Goal: Task Accomplishment & Management: Use online tool/utility

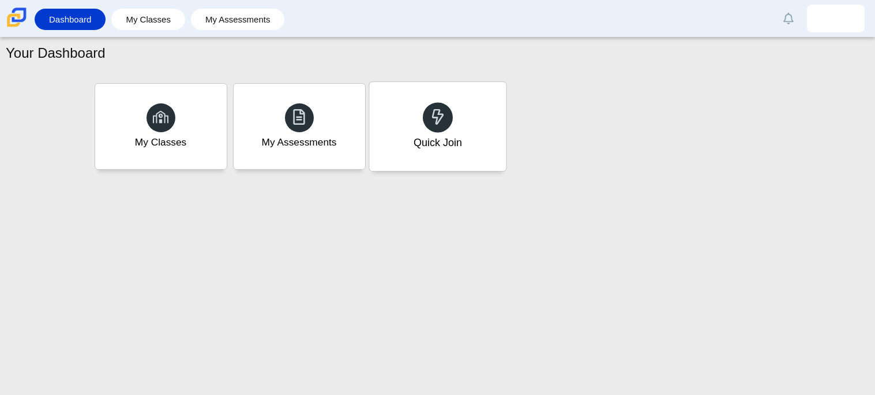
click at [412, 109] on div "Quick Join" at bounding box center [437, 126] width 137 height 89
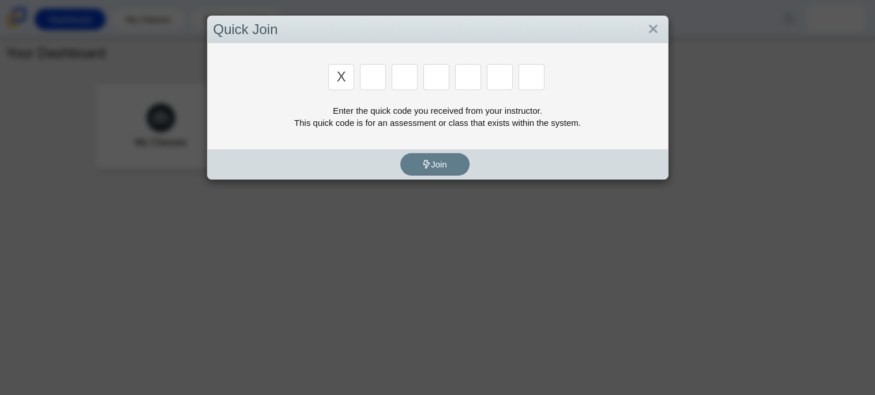
type input "x"
type input "d"
type input "5"
type input "4"
type input "v"
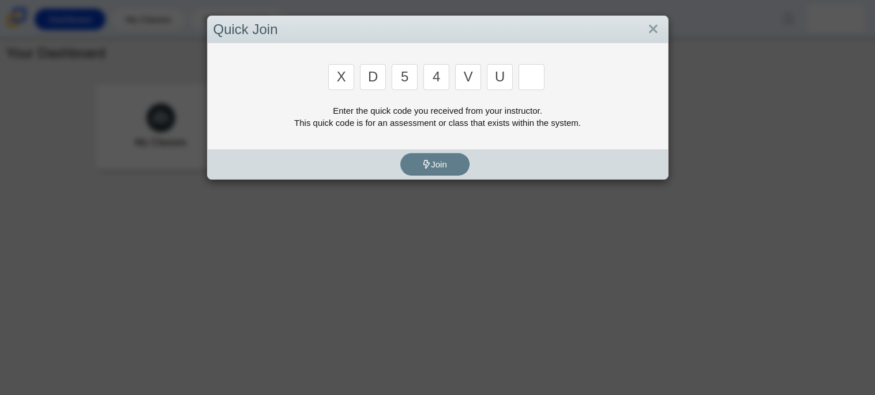
type input "u"
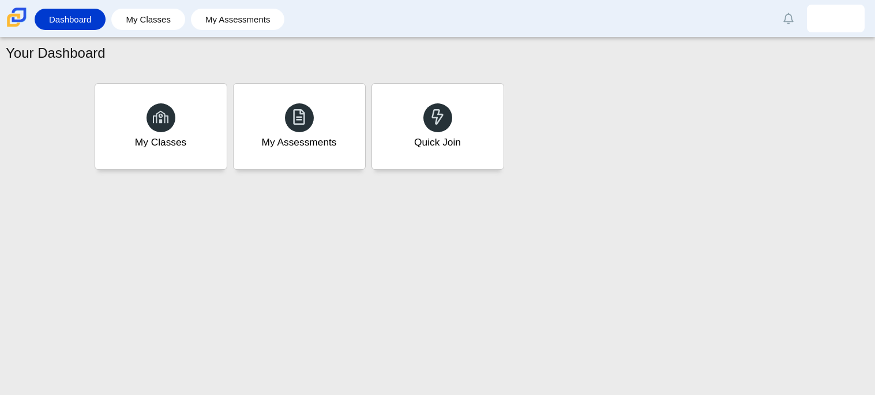
type input "t"
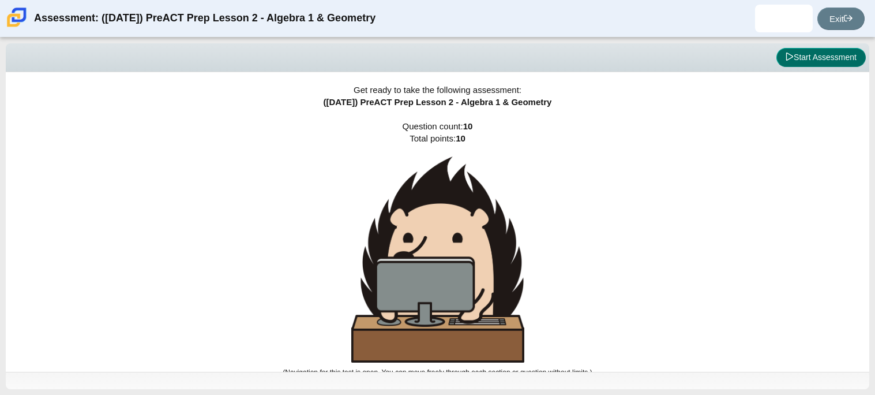
click at [794, 54] on button "Start Assessment" at bounding box center [820, 58] width 89 height 20
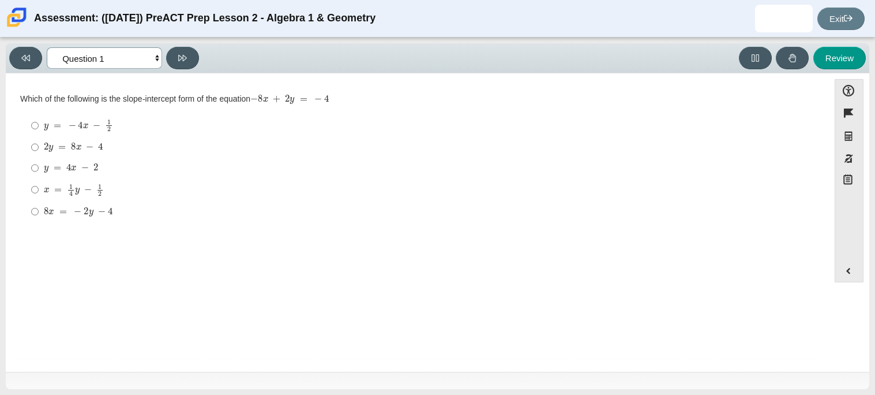
click at [155, 57] on select "Questions Question 1 Question 2 Question 3 Question 4 Question 5 Question 6 Que…" at bounding box center [104, 57] width 115 height 21
click at [174, 53] on button at bounding box center [182, 58] width 33 height 22
select select "ed62e223-81bd-4cbf-ab48-ab975844bd1f"
click at [39, 123] on label "8 3 8 thirds" at bounding box center [418, 125] width 790 height 22
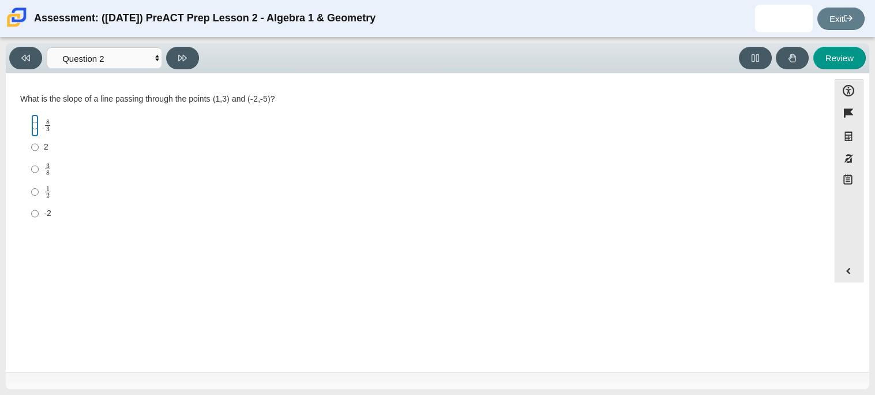
click at [39, 123] on input "8 3 8 thirds" at bounding box center [34, 125] width 7 height 22
radio input "true"
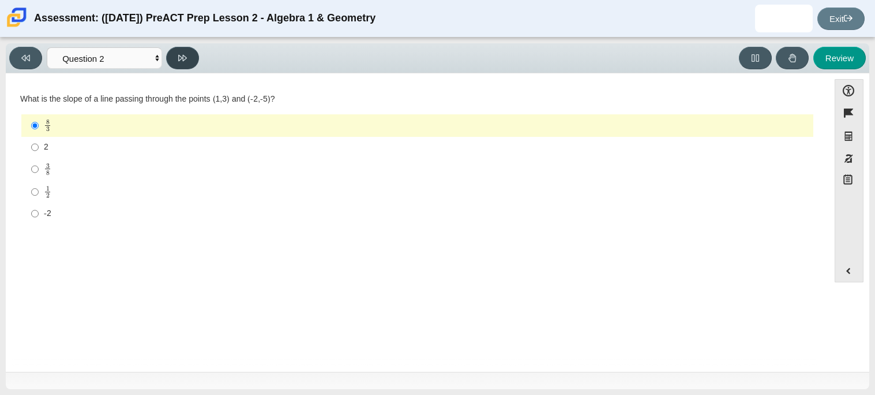
click at [176, 64] on button at bounding box center [182, 58] width 33 height 22
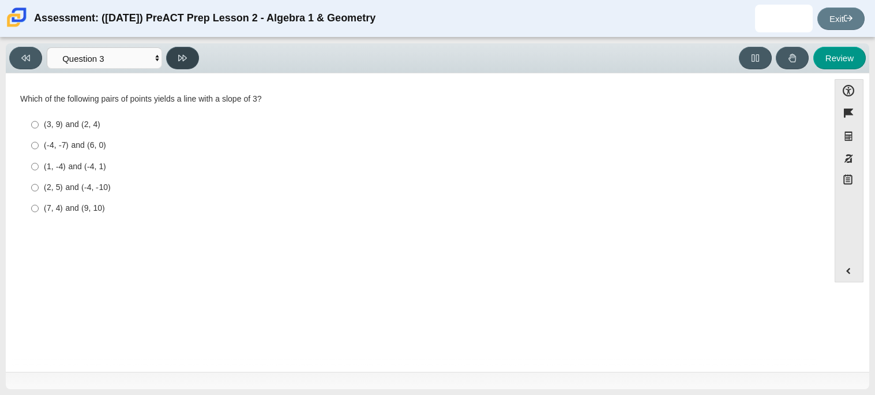
click at [176, 64] on button at bounding box center [182, 58] width 33 height 22
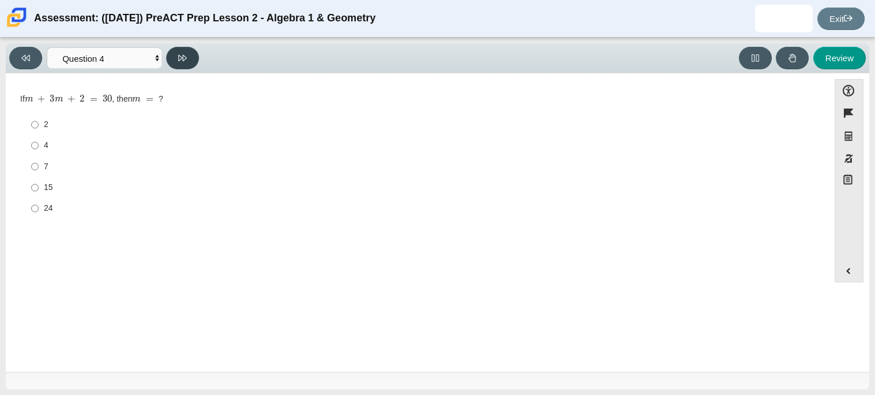
click at [176, 64] on button at bounding box center [182, 58] width 33 height 22
click at [181, 62] on button at bounding box center [182, 58] width 33 height 22
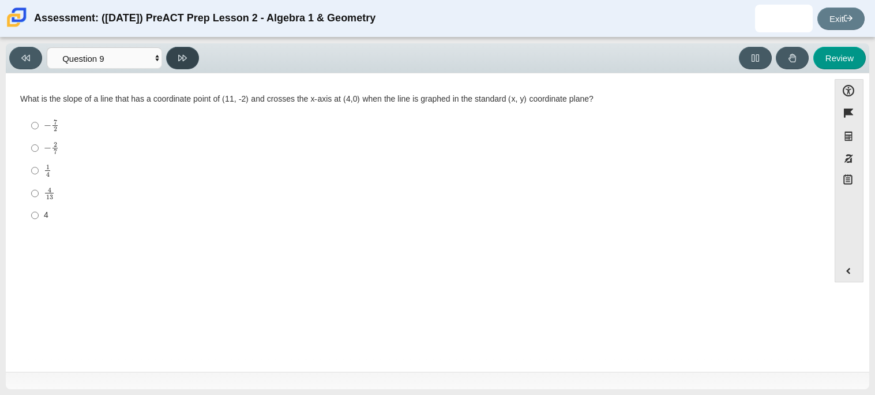
click at [181, 62] on button at bounding box center [182, 58] width 33 height 22
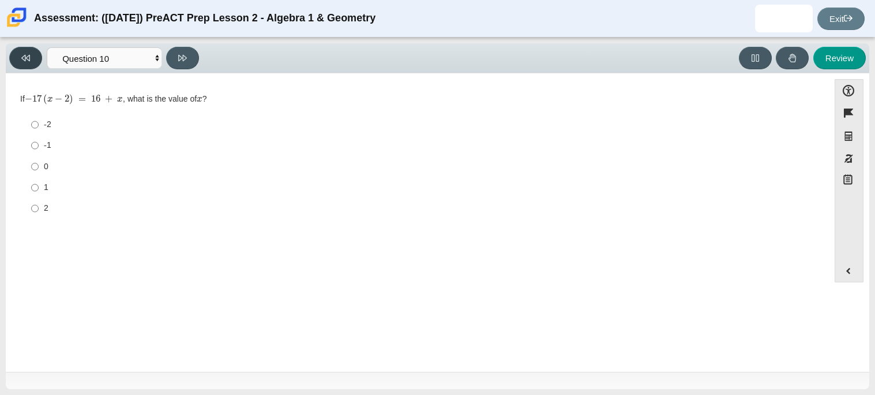
click at [25, 56] on icon at bounding box center [25, 58] width 9 height 6
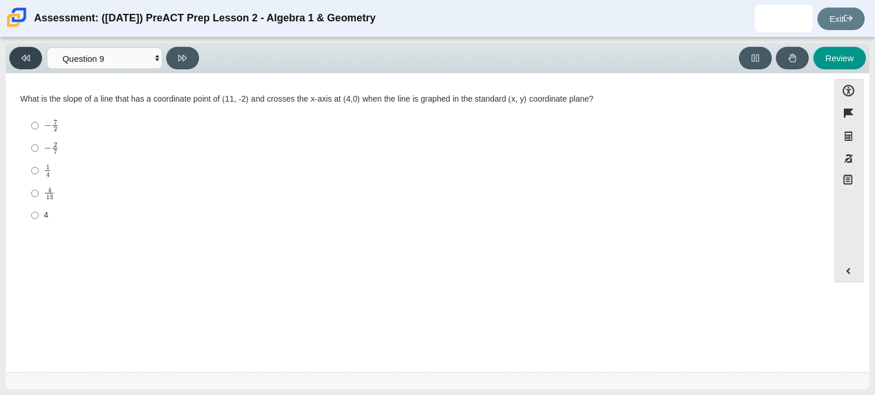
click at [25, 56] on icon at bounding box center [25, 58] width 9 height 6
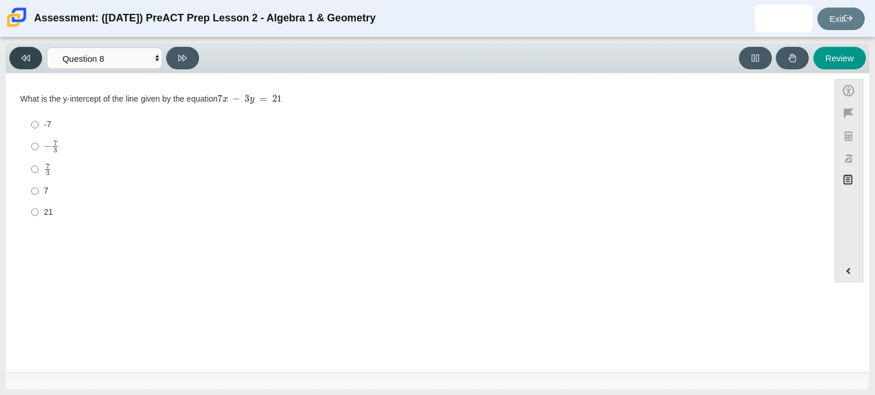
click at [25, 56] on icon at bounding box center [25, 58] width 9 height 6
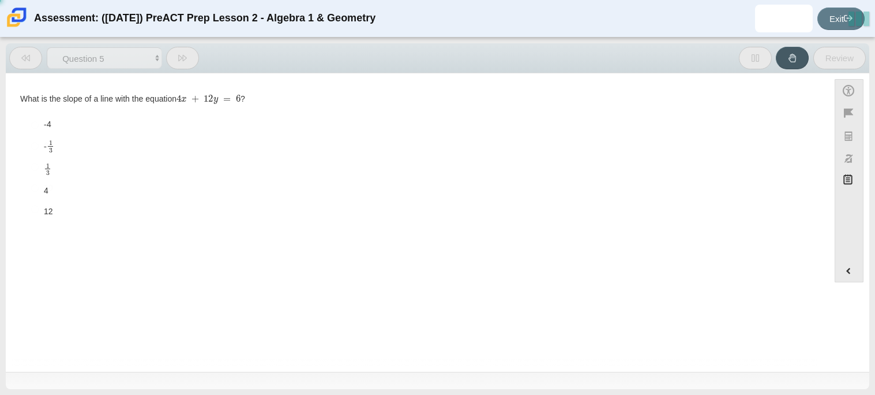
click at [25, 56] on icon at bounding box center [25, 58] width 9 height 6
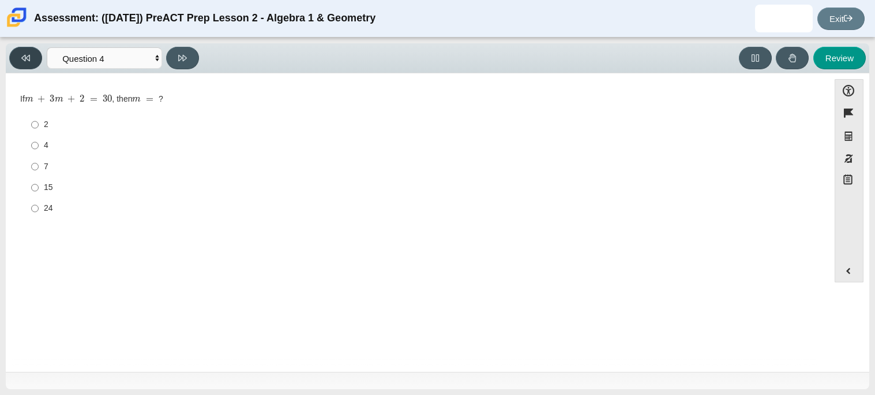
click at [25, 56] on icon at bounding box center [25, 58] width 9 height 6
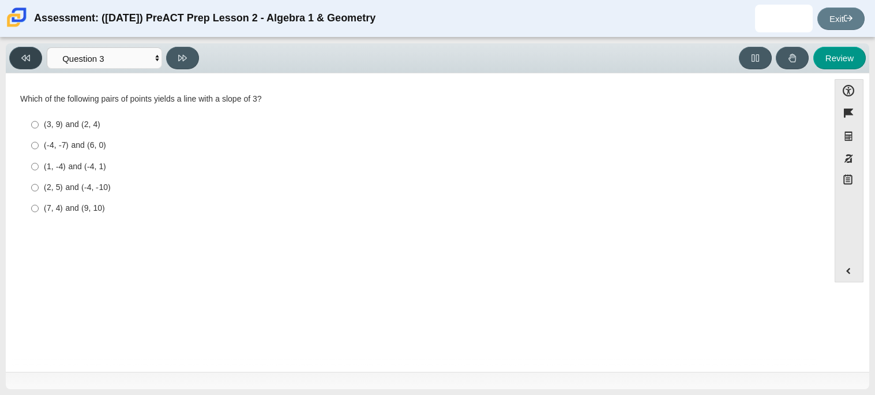
click at [25, 56] on icon at bounding box center [25, 58] width 9 height 6
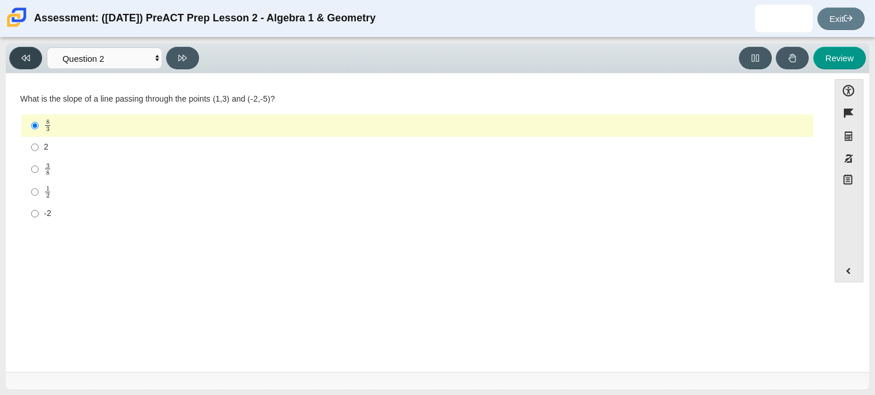
click at [25, 56] on icon at bounding box center [25, 58] width 9 height 6
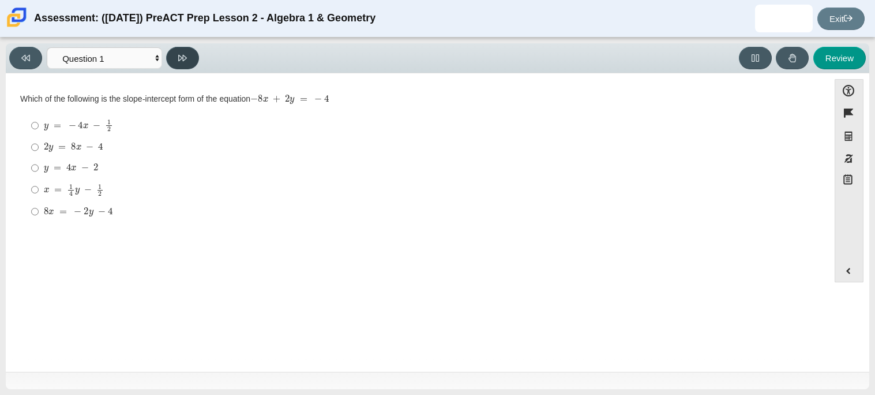
click at [193, 62] on button at bounding box center [182, 58] width 33 height 22
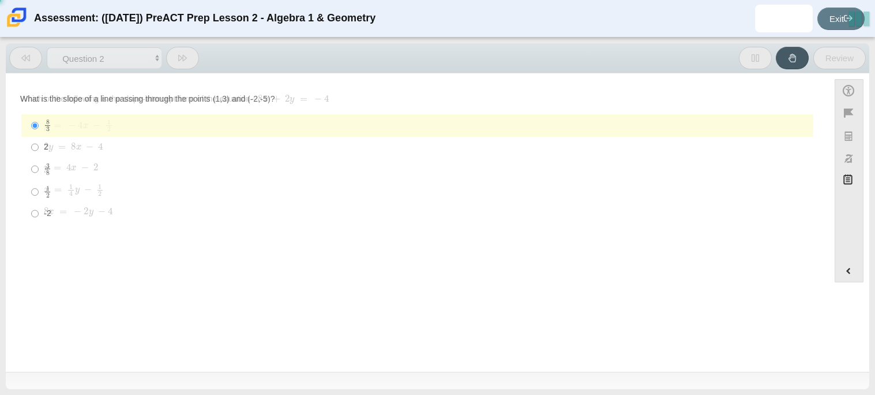
click at [193, 62] on button at bounding box center [182, 58] width 33 height 22
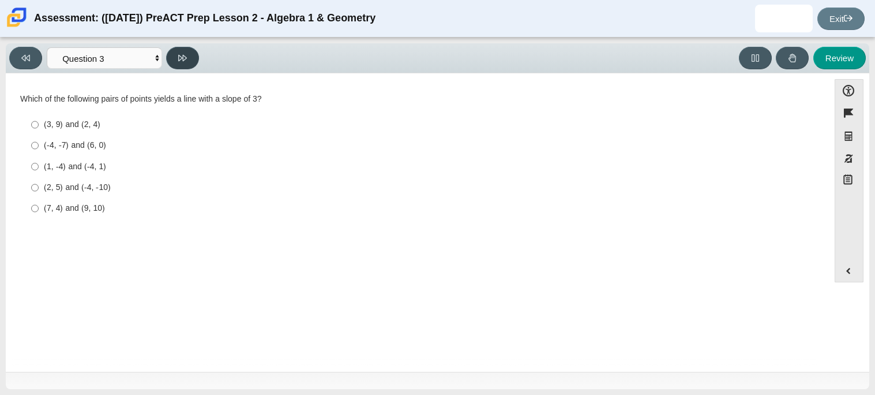
click at [193, 62] on button at bounding box center [182, 58] width 33 height 22
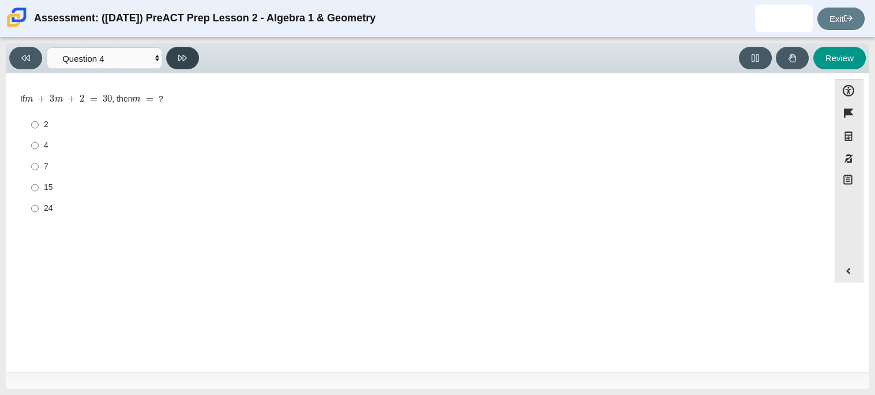
click at [193, 62] on button at bounding box center [182, 58] width 33 height 22
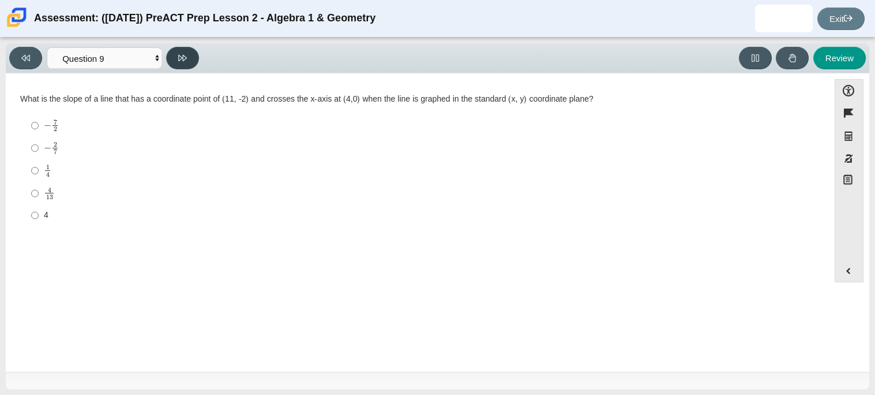
click at [193, 62] on button at bounding box center [182, 58] width 33 height 22
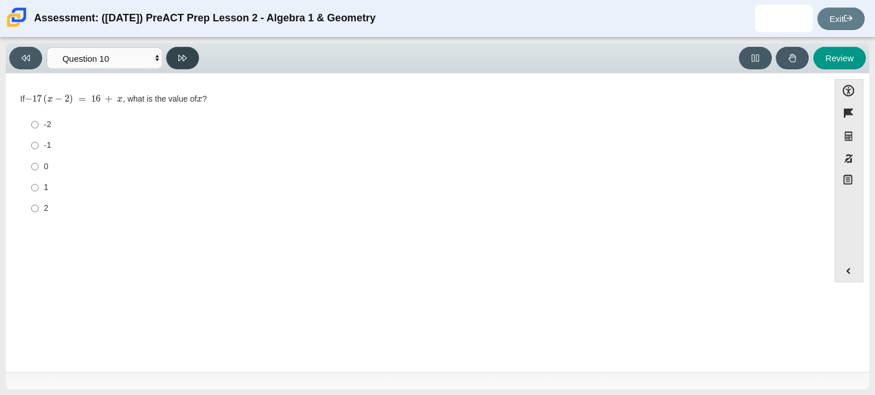
click at [182, 65] on button at bounding box center [182, 58] width 33 height 22
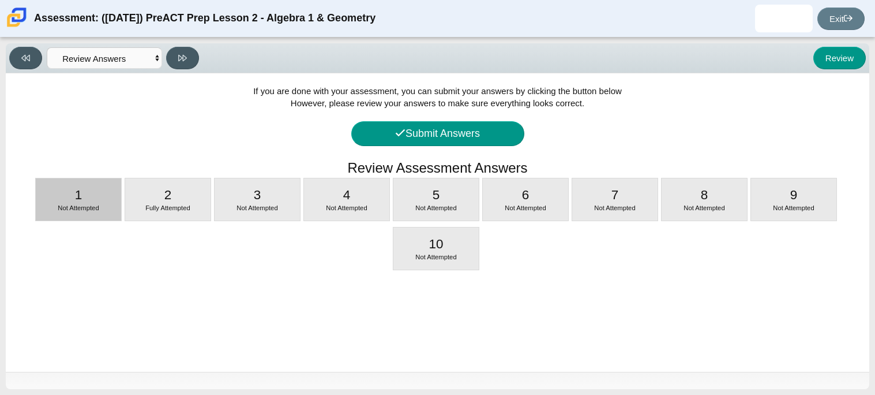
click at [66, 216] on div "1 Not Attempted" at bounding box center [78, 199] width 85 height 42
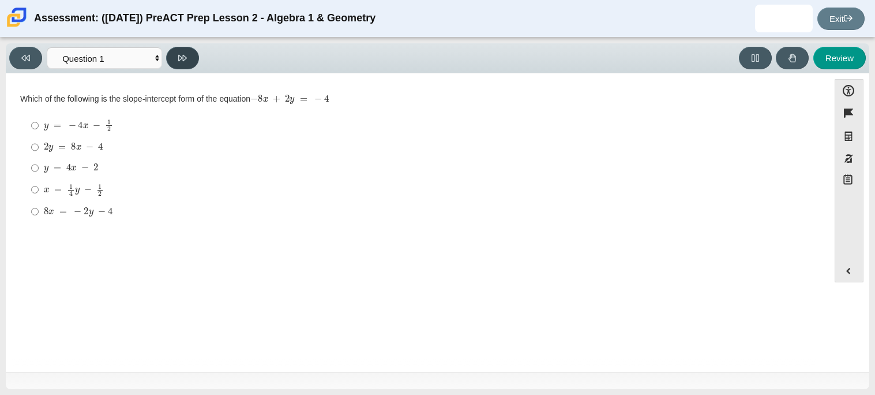
click at [179, 54] on icon at bounding box center [182, 58] width 9 height 9
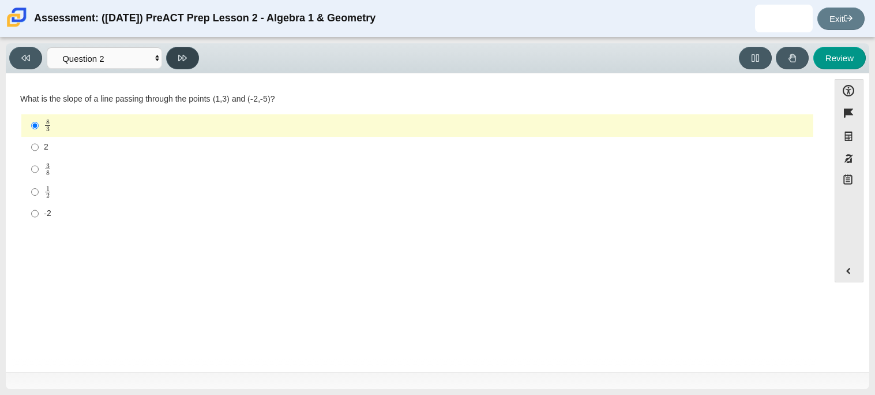
click at [179, 54] on icon at bounding box center [182, 58] width 9 height 9
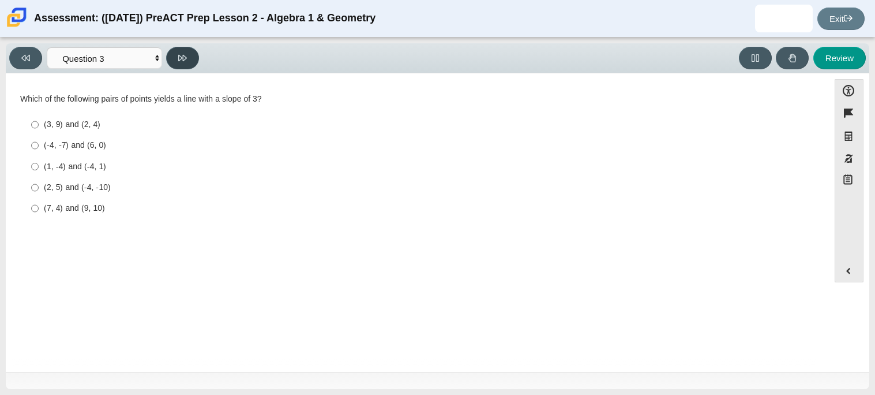
click at [179, 54] on icon at bounding box center [182, 58] width 9 height 9
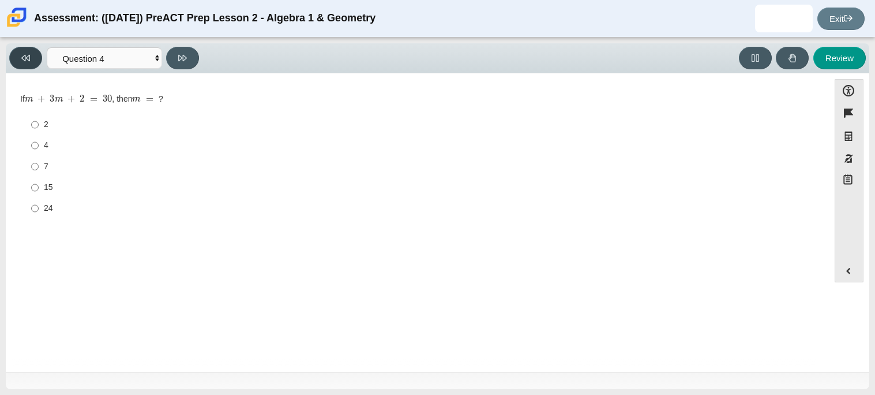
click at [35, 55] on button at bounding box center [25, 58] width 33 height 22
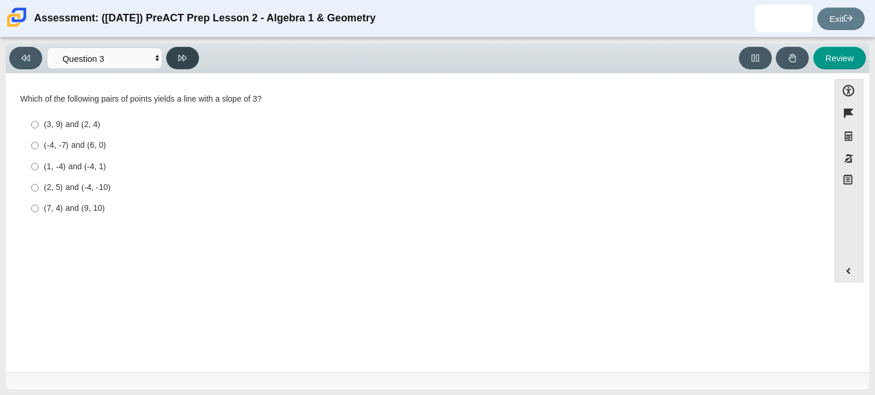
click at [182, 54] on icon at bounding box center [182, 58] width 9 height 9
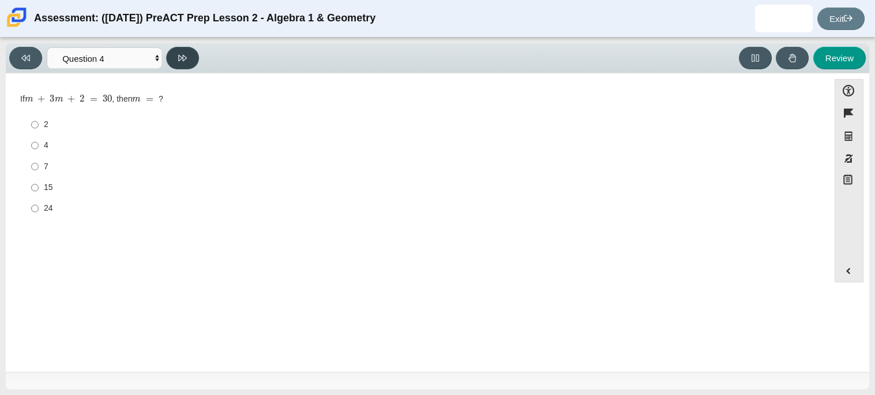
click at [182, 54] on icon at bounding box center [182, 58] width 9 height 9
click at [80, 56] on select "Questions Question 1 Question 2 Question 3 Question 4 Question 5 Question 6 Que…" at bounding box center [104, 57] width 115 height 21
click at [47, 47] on select "Questions Question 1 Question 2 Question 3 Question 4 Question 5 Question 6 Que…" at bounding box center [104, 57] width 115 height 21
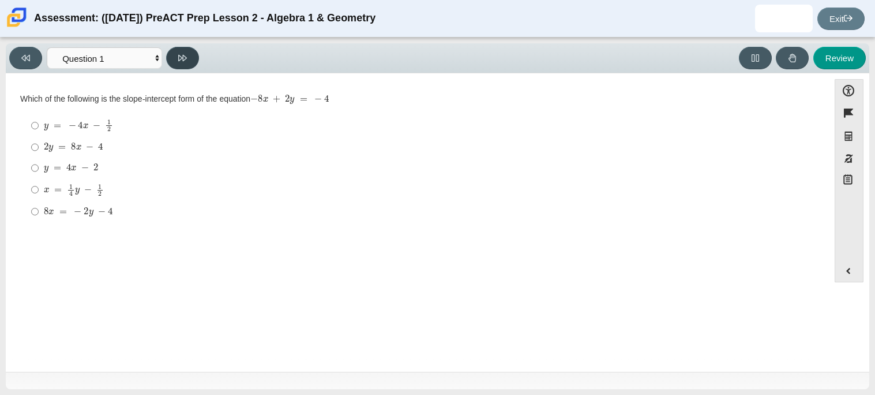
click at [190, 52] on button at bounding box center [182, 58] width 33 height 22
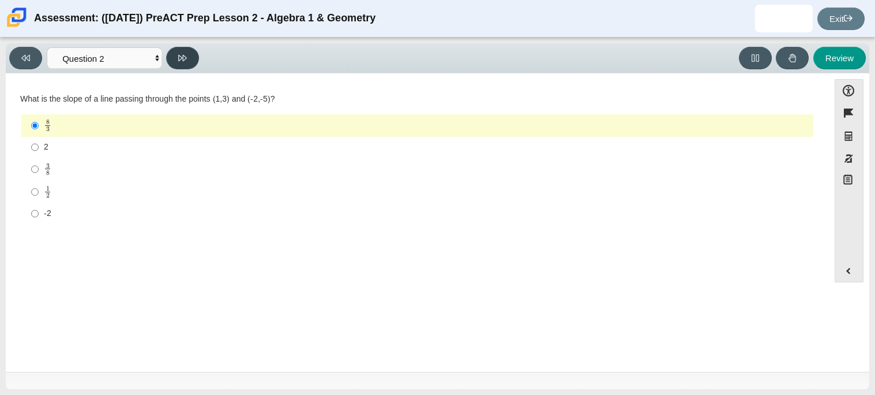
click at [189, 54] on button at bounding box center [182, 58] width 33 height 22
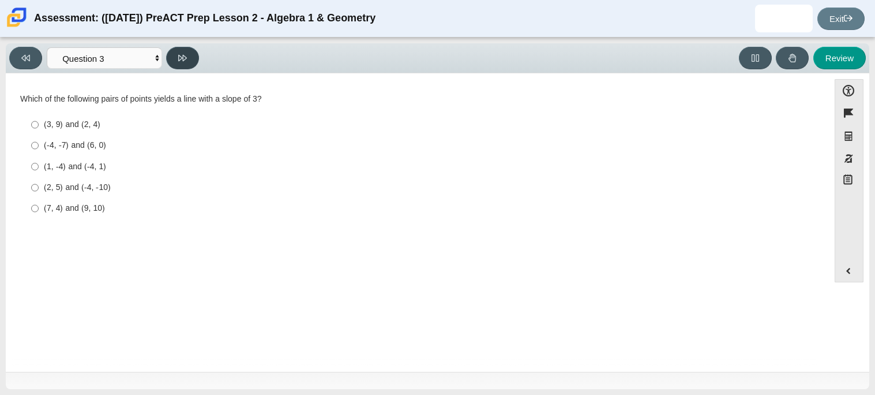
click at [187, 54] on button at bounding box center [182, 58] width 33 height 22
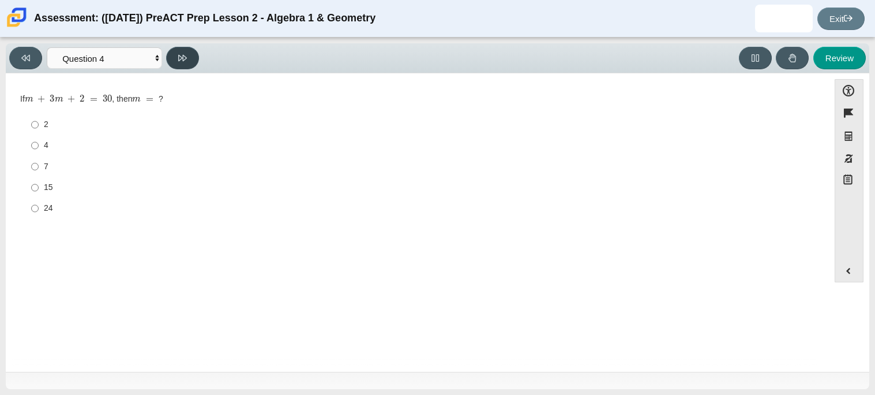
click at [187, 55] on button at bounding box center [182, 58] width 33 height 22
click at [173, 54] on button at bounding box center [182, 58] width 33 height 22
click at [192, 62] on button at bounding box center [182, 58] width 33 height 22
click at [79, 60] on select "Questions Question 1 Question 2 Question 3 Question 4 Question 5 Question 6 Que…" at bounding box center [104, 57] width 115 height 21
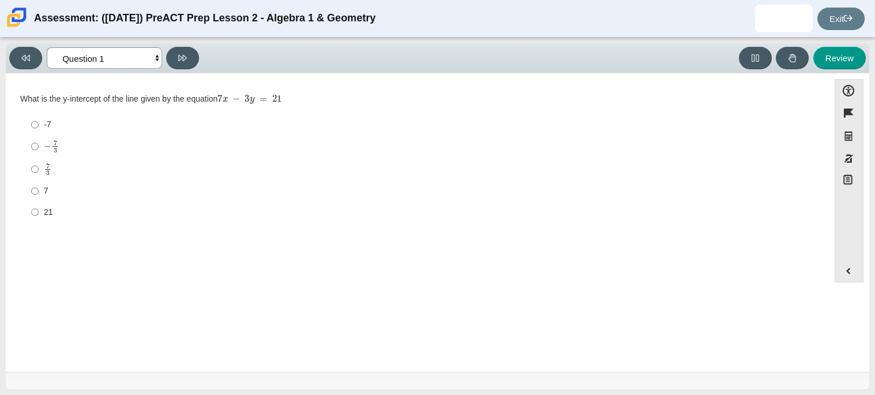
click at [47, 47] on select "Questions Question 1 Question 2 Question 3 Question 4 Question 5 Question 6 Que…" at bounding box center [104, 57] width 115 height 21
click at [197, 57] on button at bounding box center [182, 58] width 33 height 22
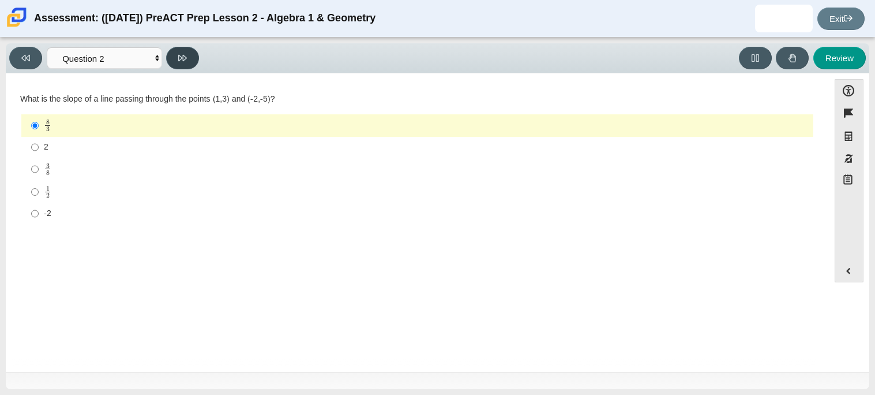
click at [197, 57] on button at bounding box center [182, 58] width 33 height 22
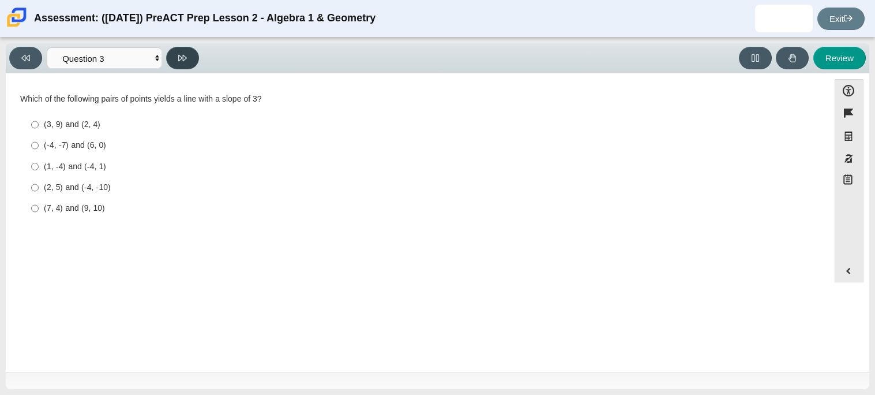
click at [197, 57] on button at bounding box center [182, 58] width 33 height 22
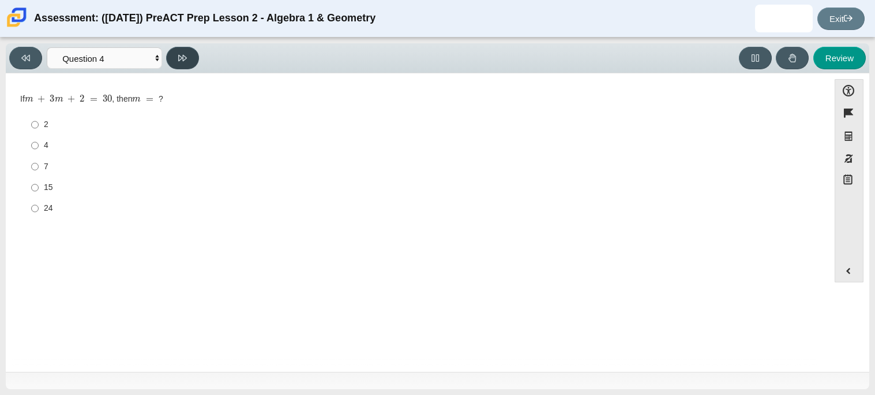
click at [198, 59] on button at bounding box center [182, 58] width 33 height 22
click at [28, 64] on button at bounding box center [25, 58] width 33 height 22
click at [27, 59] on icon at bounding box center [25, 58] width 9 height 9
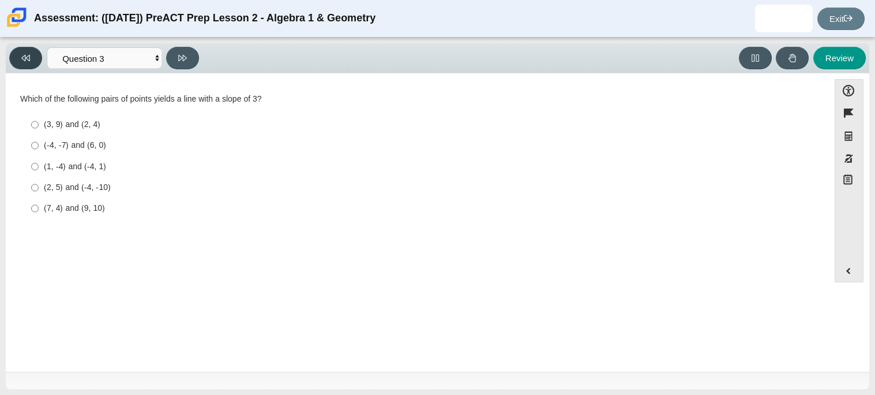
click at [27, 59] on icon at bounding box center [25, 58] width 9 height 9
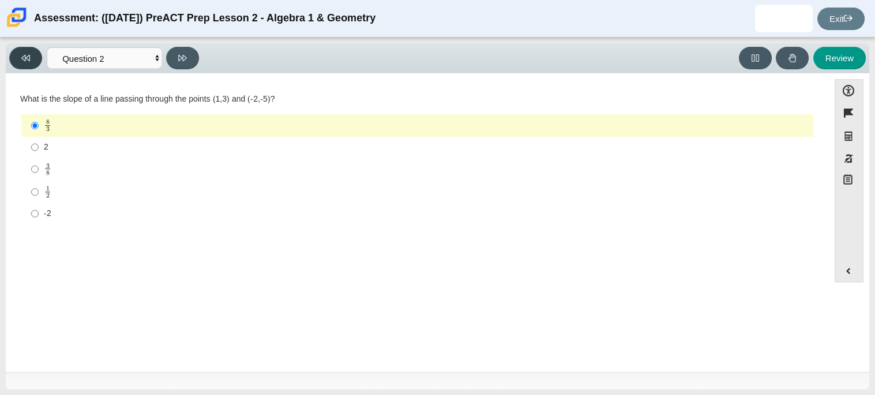
click at [27, 59] on icon at bounding box center [25, 58] width 9 height 9
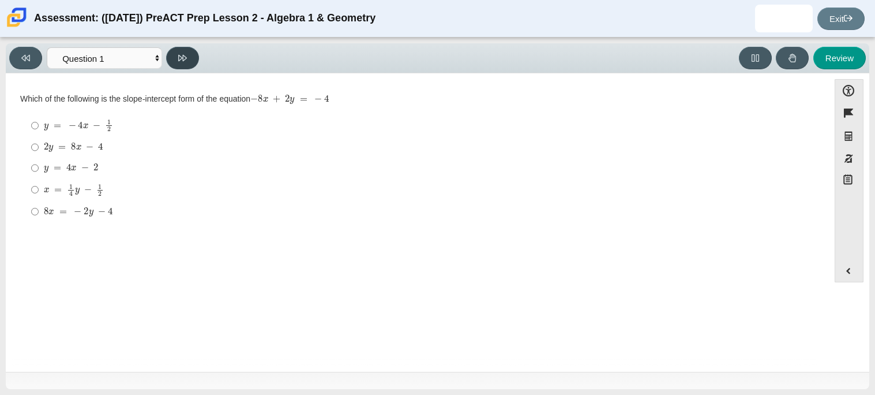
click at [188, 58] on button at bounding box center [182, 58] width 33 height 22
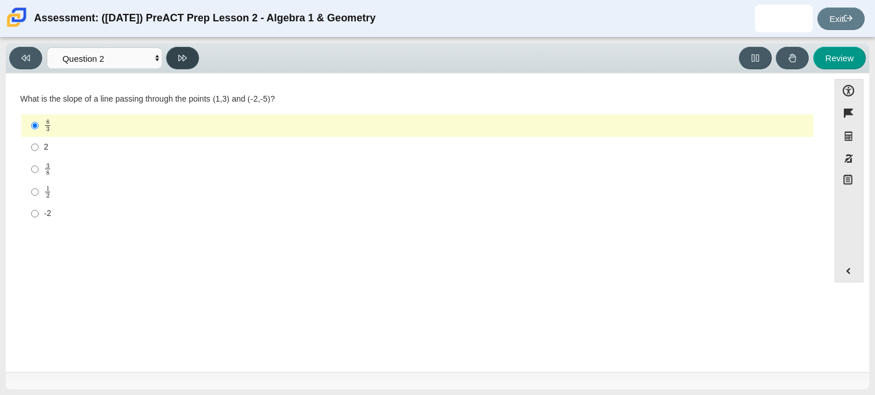
click at [181, 61] on icon at bounding box center [182, 58] width 9 height 9
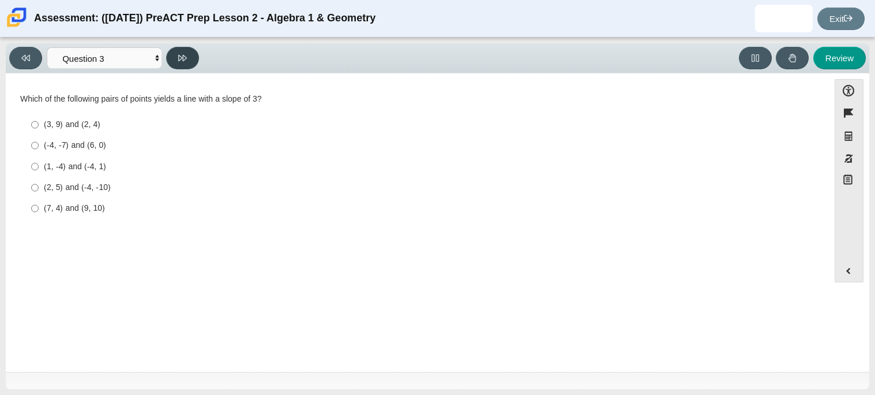
click at [181, 61] on icon at bounding box center [182, 58] width 9 height 9
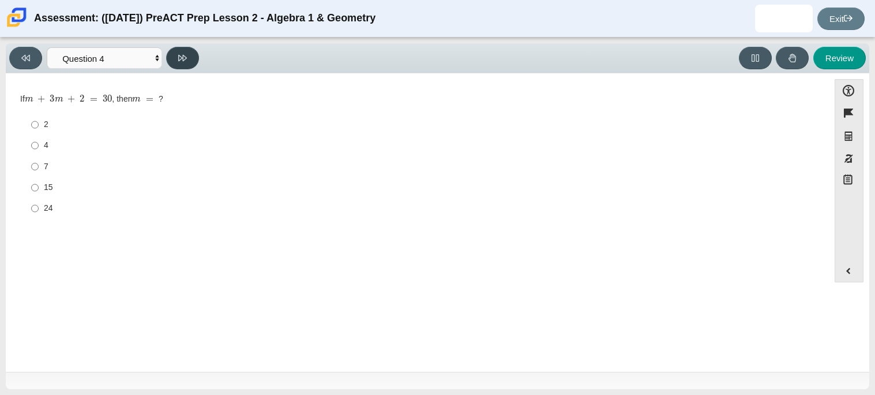
click at [181, 61] on icon at bounding box center [182, 58] width 9 height 9
click at [194, 57] on button at bounding box center [182, 58] width 33 height 22
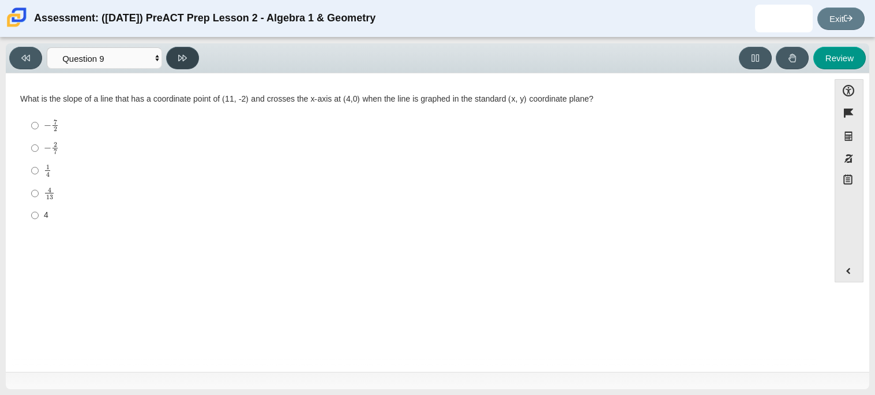
click at [188, 56] on button at bounding box center [182, 58] width 33 height 22
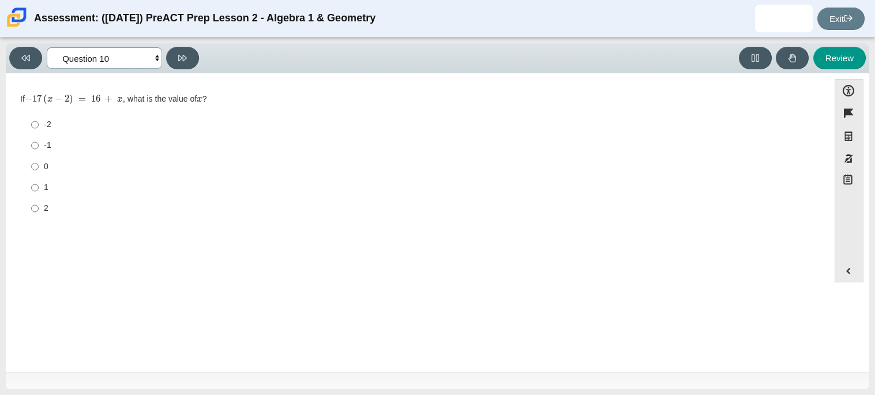
click at [110, 56] on select "Questions Question 1 Question 2 Question 3 Question 4 Question 5 Question 6 Que…" at bounding box center [104, 57] width 115 height 21
click at [47, 47] on select "Questions Question 1 Question 2 Question 3 Question 4 Question 5 Question 6 Que…" at bounding box center [104, 57] width 115 height 21
click at [59, 57] on select "Questions Question 1 Question 2 Question 3 Question 4 Question 5 Question 6 Que…" at bounding box center [104, 57] width 115 height 21
click at [47, 47] on select "Questions Question 1 Question 2 Question 3 Question 4 Question 5 Question 6 Que…" at bounding box center [104, 57] width 115 height 21
click at [129, 52] on select "Questions Question 1 Question 2 Question 3 Question 4 Question 5 Question 6 Que…" at bounding box center [104, 57] width 115 height 21
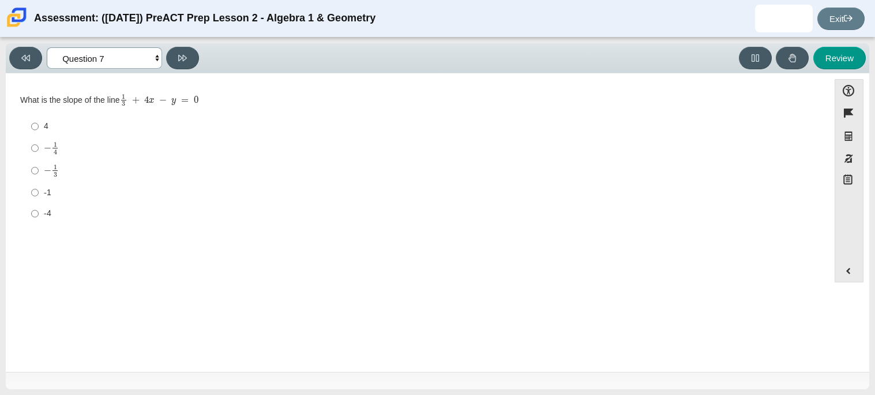
select select "bbf5d072-3e0b-44c4-9a12-6e7c9033f65b"
click at [47, 47] on select "Questions Question 1 Question 2 Question 3 Question 4 Question 5 Question 6 Que…" at bounding box center [104, 57] width 115 height 21
click at [132, 204] on label "8 x = − 2 y − 4 8 x = − 2 y − 4" at bounding box center [418, 211] width 790 height 21
click at [39, 204] on input "8 x = − 2 y − 4 8 x = − 2 y − 4" at bounding box center [34, 211] width 7 height 21
radio input "true"
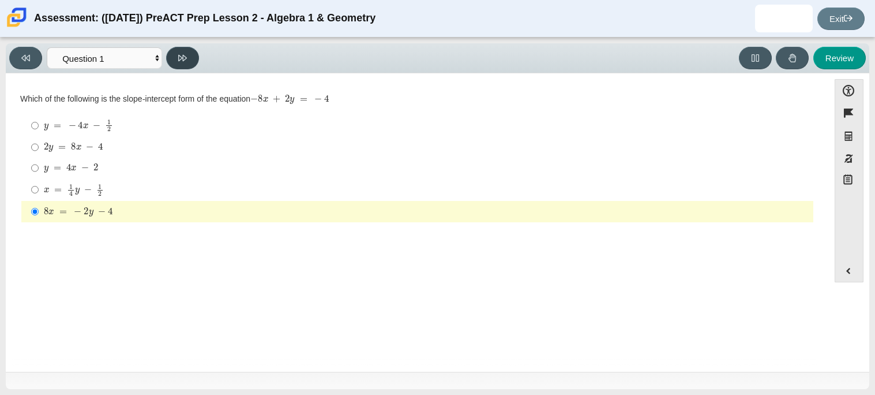
click at [176, 66] on button at bounding box center [182, 58] width 33 height 22
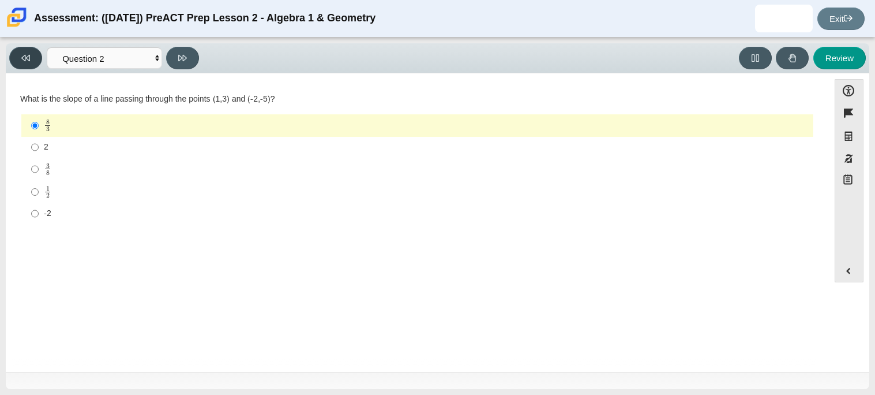
click at [22, 63] on button at bounding box center [25, 58] width 33 height 22
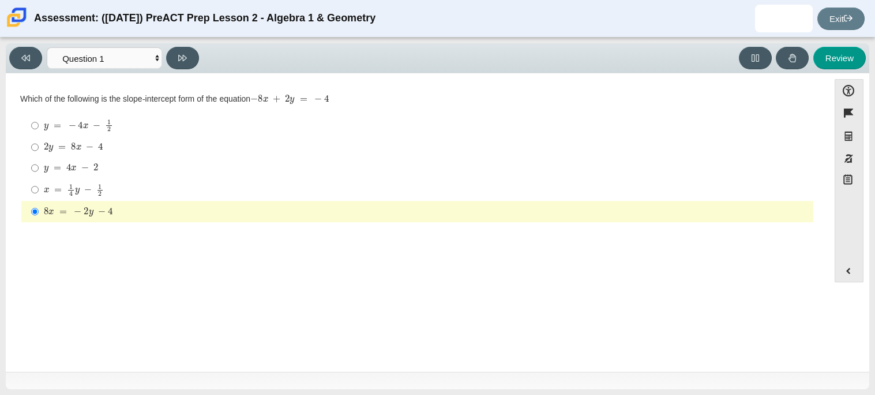
click at [198, 51] on div "Viewing Question 1 of 10 in Pacing Mode Questions Question 1 Question 2 Questio…" at bounding box center [106, 58] width 194 height 22
click at [196, 51] on button at bounding box center [182, 58] width 33 height 22
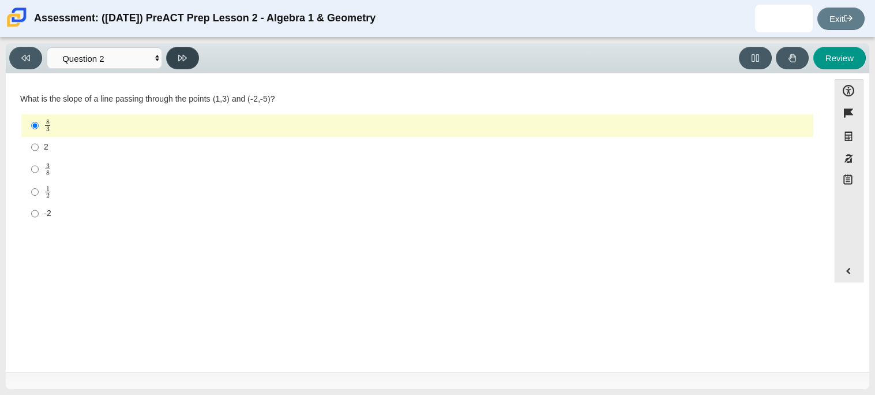
click at [196, 51] on button at bounding box center [182, 58] width 33 height 22
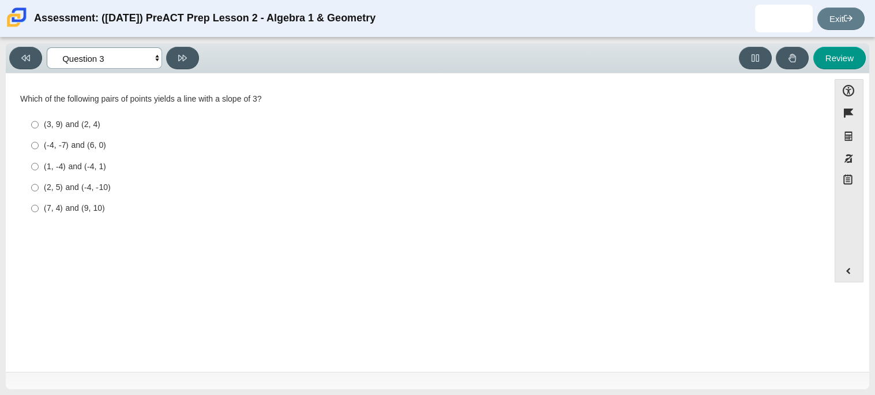
click at [119, 59] on select "Questions Question 1 Question 2 Question 3 Question 4 Question 5 Question 6 Que…" at bounding box center [104, 57] width 115 height 21
click at [47, 47] on select "Questions Question 1 Question 2 Question 3 Question 4 Question 5 Question 6 Que…" at bounding box center [104, 57] width 115 height 21
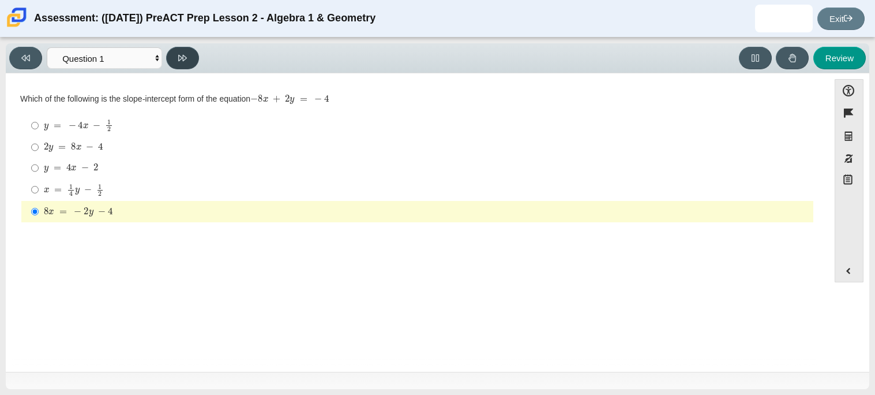
click at [181, 63] on button at bounding box center [182, 58] width 33 height 22
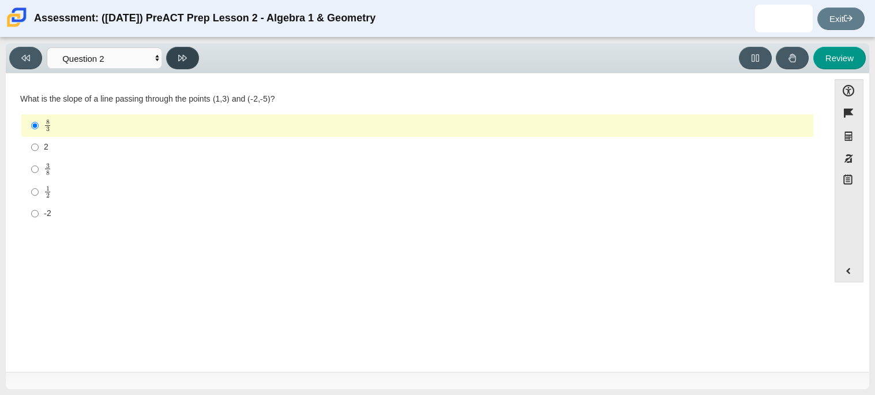
click at [179, 66] on button at bounding box center [182, 58] width 33 height 22
select select "97f4f5fa-a52e-4fed-af51-565bfcdf47cb"
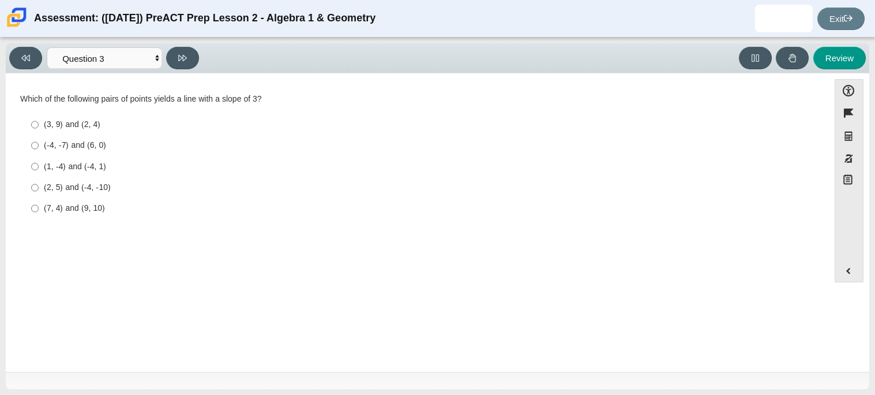
click at [84, 169] on div "(1, -4) and (-4, 1)" at bounding box center [426, 167] width 765 height 12
click at [39, 169] on input "(1, -4) and (-4, 1) (1, -4) and (-4, 1)" at bounding box center [34, 166] width 7 height 21
radio input "true"
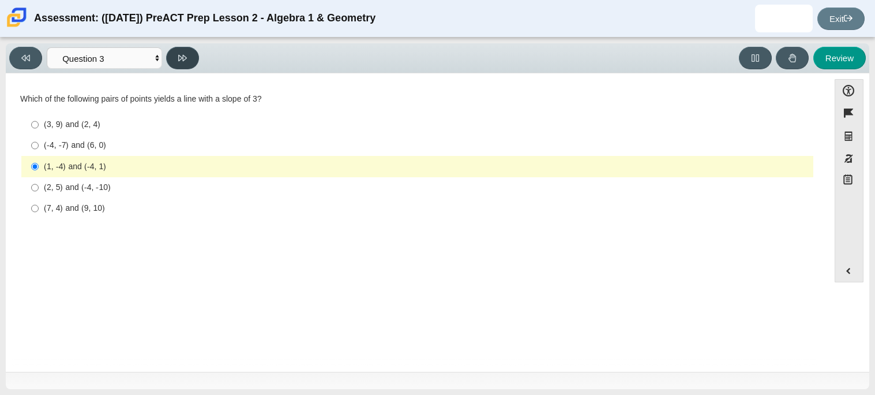
click at [175, 55] on button at bounding box center [182, 58] width 33 height 22
select select "89427bb7-e313-4f00-988f-8b8255897029"
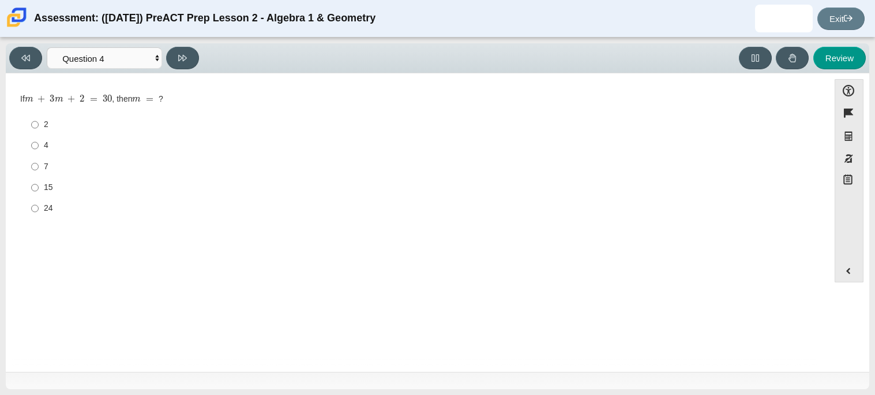
click at [56, 162] on div "7" at bounding box center [426, 167] width 765 height 12
click at [39, 162] on input "7 7" at bounding box center [34, 166] width 7 height 21
radio input "true"
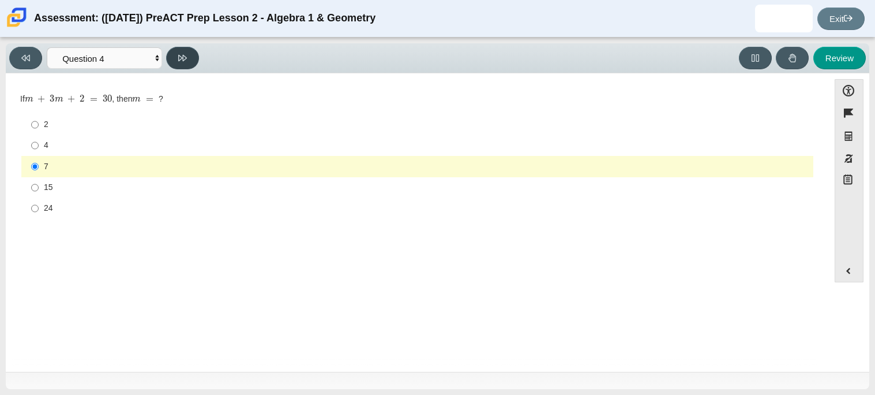
click at [189, 47] on button at bounding box center [182, 58] width 33 height 22
select select "489dcffd-4e6a-49cf-a9d6-ad1d4a911a4e"
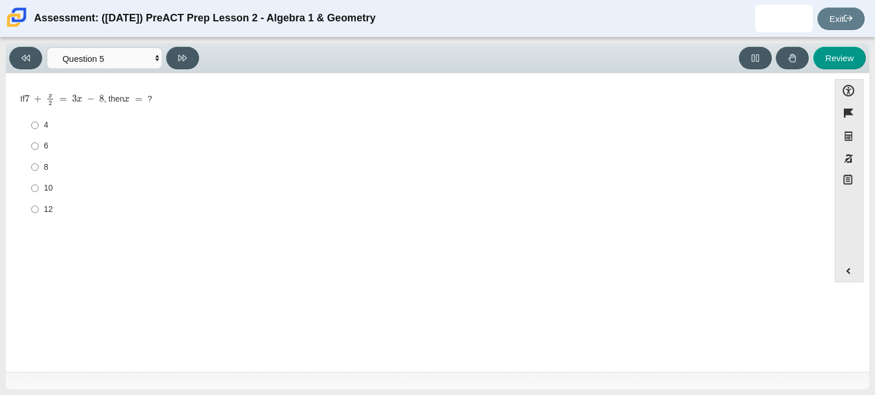
click at [55, 145] on div "6" at bounding box center [426, 146] width 765 height 12
click at [39, 145] on input "6 6" at bounding box center [34, 146] width 7 height 21
radio input "true"
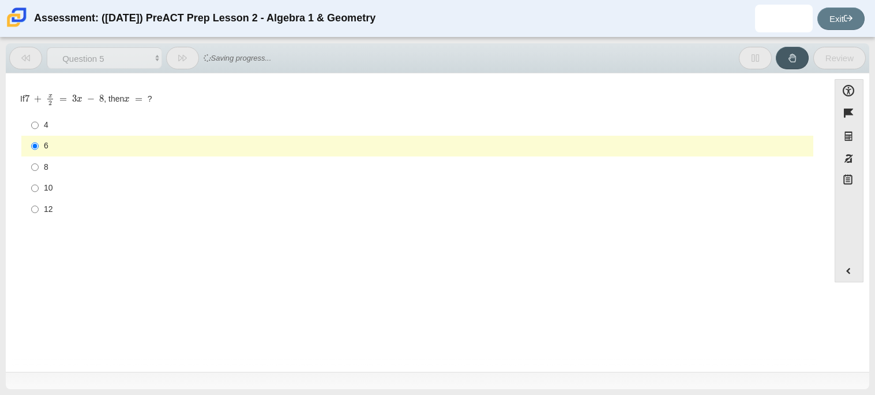
click at [102, 179] on label "10 10" at bounding box center [418, 188] width 790 height 21
click at [39, 179] on input "10 10" at bounding box center [34, 188] width 7 height 21
radio input "true"
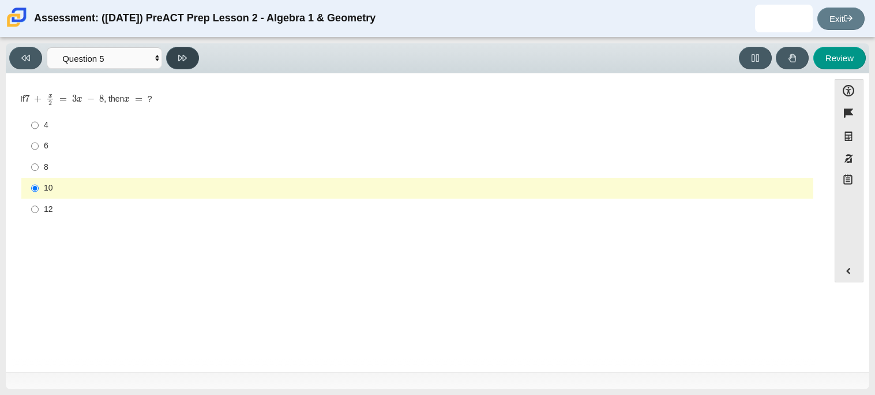
click at [183, 64] on button at bounding box center [182, 58] width 33 height 22
select select "210571de-36a6-4d8e-a361-ceff8ef801dc"
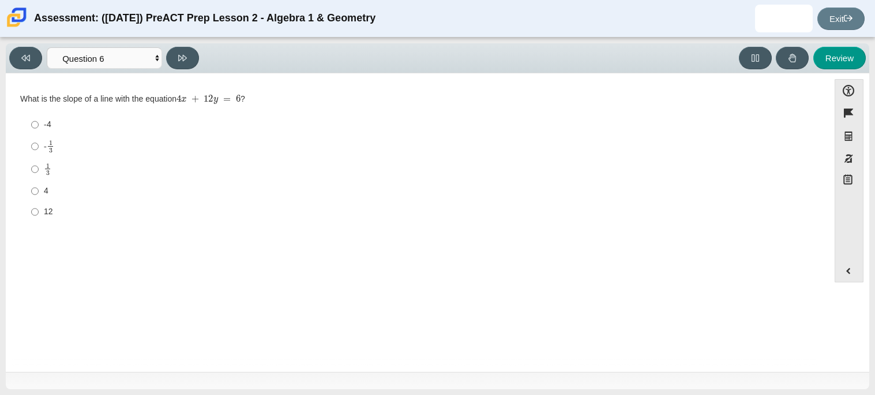
click at [93, 141] on div "- 1 3" at bounding box center [426, 146] width 765 height 13
click at [39, 141] on input "- 1 3 -1 third" at bounding box center [34, 146] width 7 height 22
radio input "true"
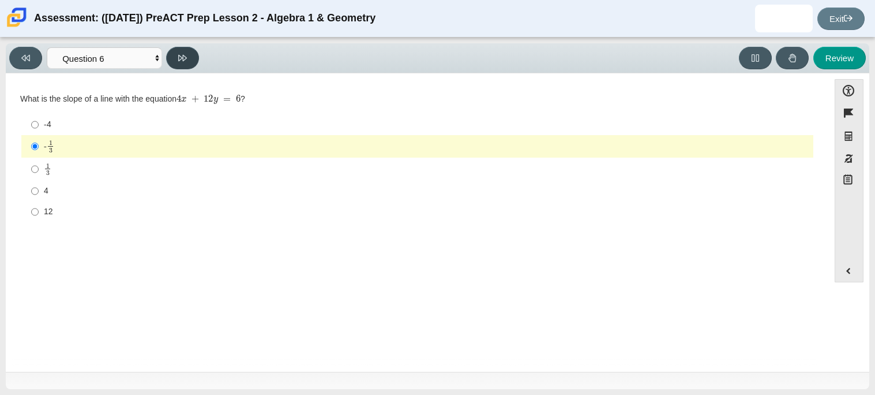
click at [183, 66] on button at bounding box center [182, 58] width 33 height 22
select select "ec95ace6-bebc-42b8-9428-40567494d4da"
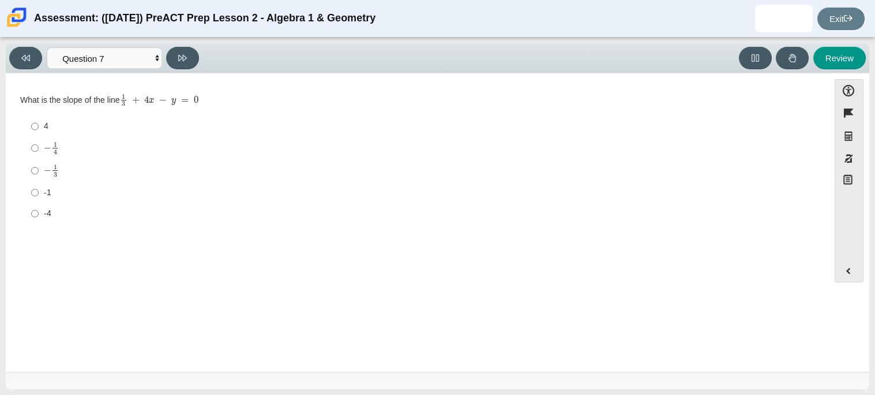
click at [168, 177] on div "− 1 3" at bounding box center [426, 170] width 765 height 13
click at [39, 177] on input "− 1 3 negative 1 third" at bounding box center [34, 170] width 7 height 22
radio input "true"
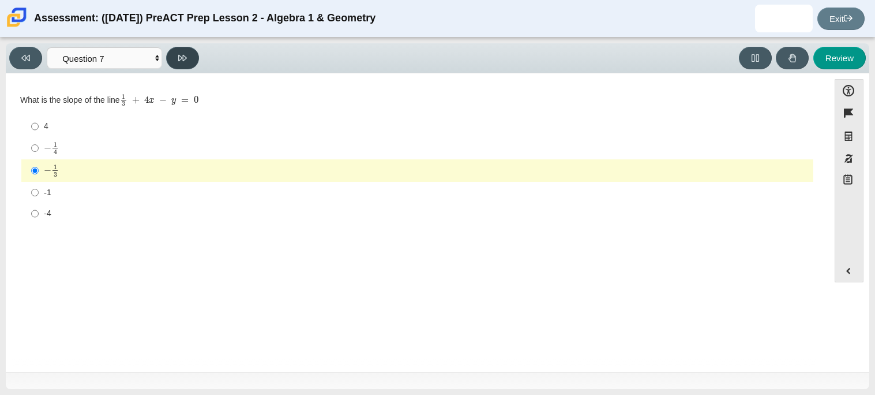
click at [190, 67] on button at bounding box center [182, 58] width 33 height 22
select select "ce81fe10-bf29-4b5e-8bd7-4f47f2fed4d8"
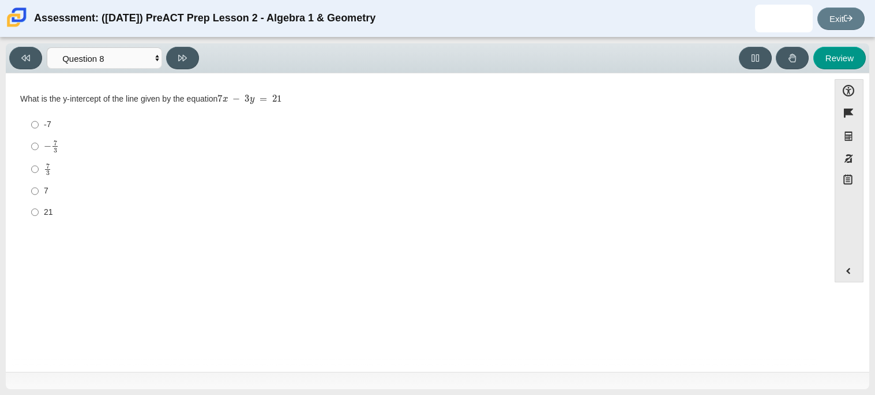
click at [176, 125] on div "-7" at bounding box center [426, 125] width 765 height 12
click at [39, 125] on input "-7 -7" at bounding box center [34, 124] width 7 height 21
radio input "true"
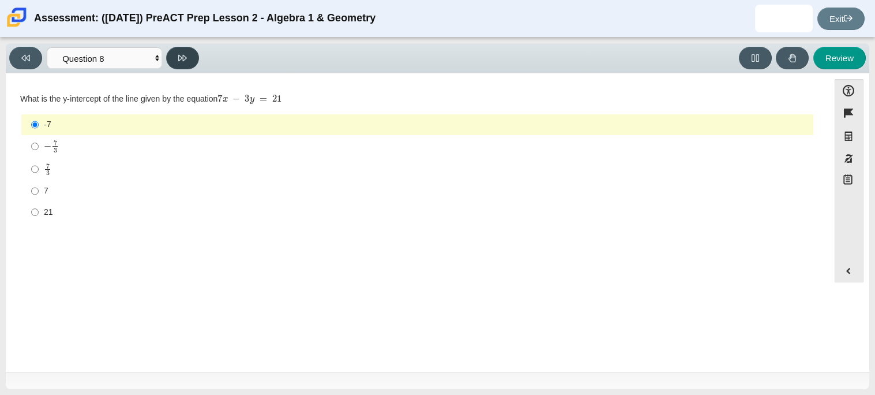
click at [187, 67] on button at bounding box center [182, 58] width 33 height 22
select select "14773eaf-2ca1-47ae-afe7-a624a56f34b3"
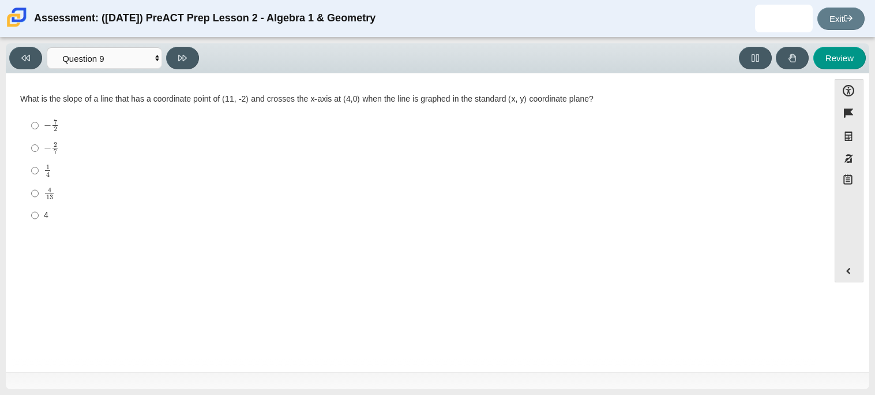
click at [174, 194] on div "4 13" at bounding box center [426, 193] width 765 height 13
click at [39, 194] on input "4 13 4 over 13" at bounding box center [34, 193] width 7 height 22
radio input "true"
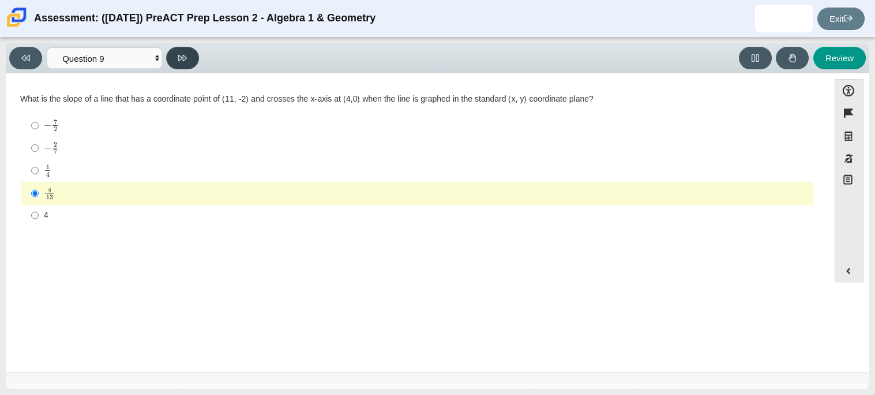
click at [182, 51] on button at bounding box center [182, 58] width 33 height 22
select select "96b71634-eacb-4f7e-8aef-411727d9bcba"
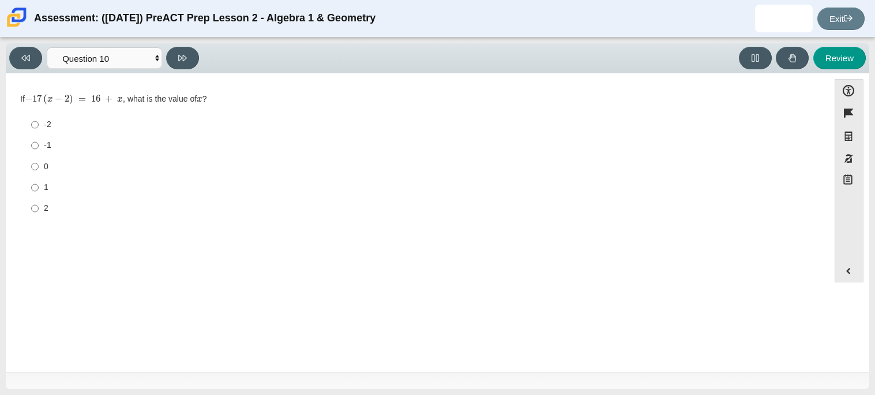
click at [174, 126] on div "-2" at bounding box center [426, 125] width 765 height 12
click at [39, 126] on input "-2 -2" at bounding box center [34, 124] width 7 height 21
radio input "true"
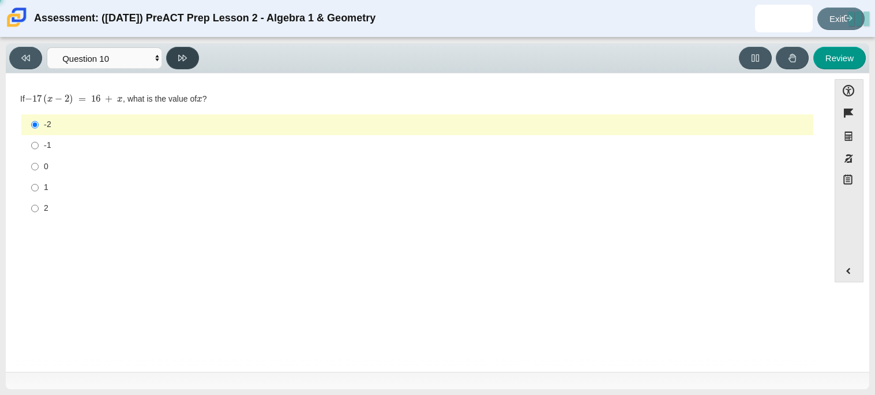
click at [180, 51] on button at bounding box center [182, 58] width 33 height 22
select select "review"
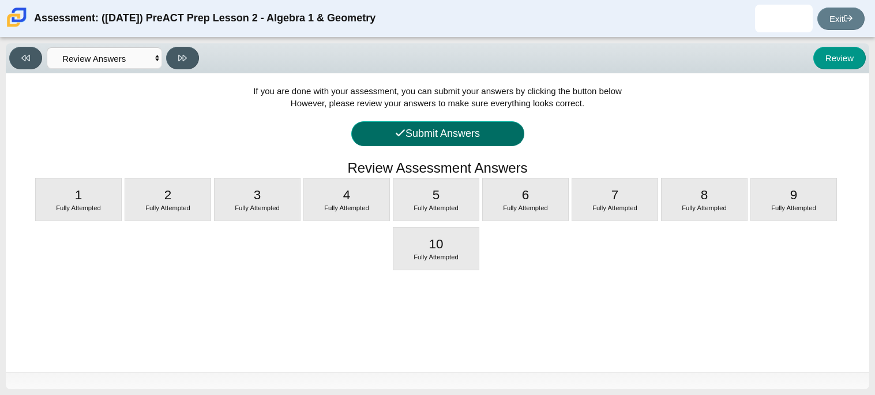
click at [405, 131] on button "Submit Answers" at bounding box center [437, 133] width 173 height 25
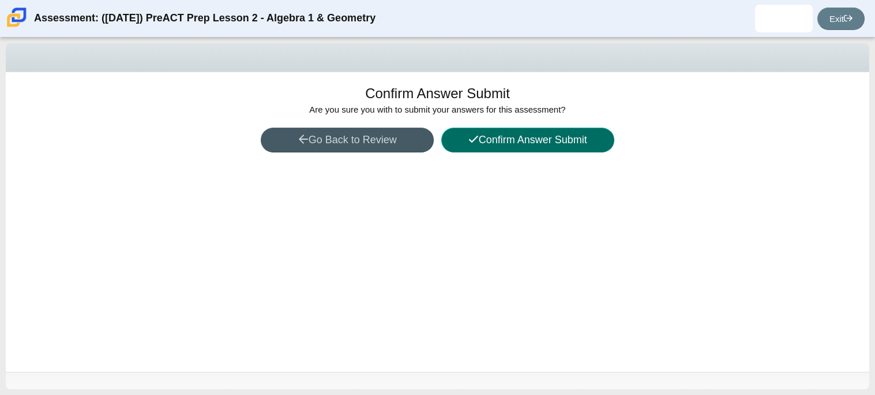
click at [465, 133] on button "Confirm Answer Submit" at bounding box center [527, 139] width 173 height 25
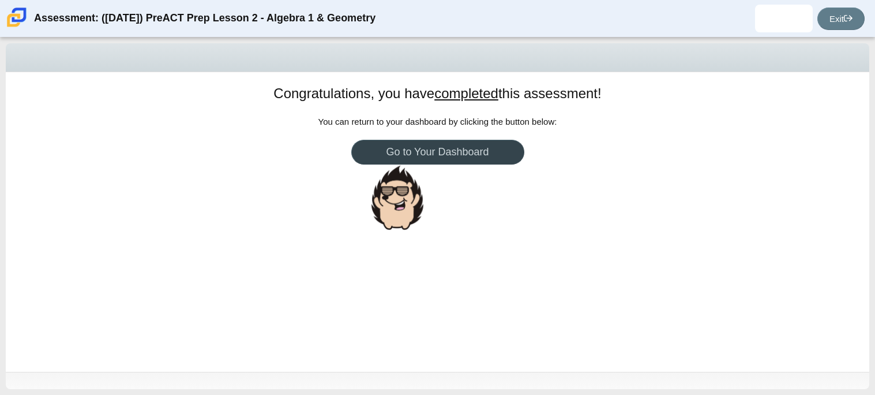
click at [434, 145] on body "Assessment: ([DATE]) PreACT Prep Lesson 2 - Algebra 1 & Geometry [PERSON_NAME] …" at bounding box center [437, 197] width 875 height 395
